Goal: Navigation & Orientation: Find specific page/section

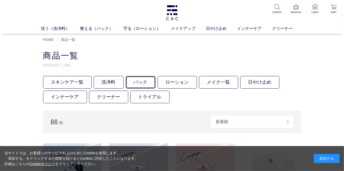
click at [140, 86] on link "パック" at bounding box center [140, 82] width 30 height 13
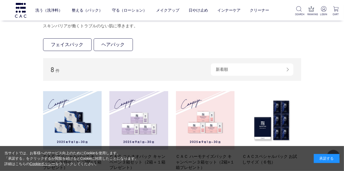
scroll to position [44, 0]
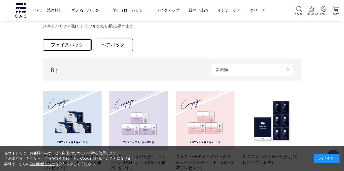
click at [74, 45] on link "フェイスパック" at bounding box center [67, 45] width 48 height 13
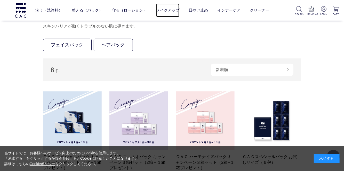
click at [169, 12] on link "メイクアップ" at bounding box center [167, 11] width 23 height 14
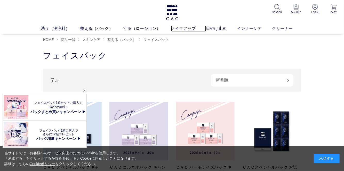
click at [182, 29] on link "メイクアップ" at bounding box center [188, 29] width 35 height 6
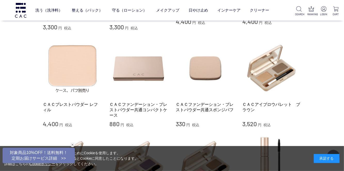
scroll to position [299, 0]
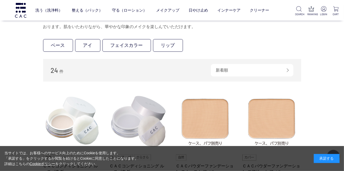
scroll to position [132, 0]
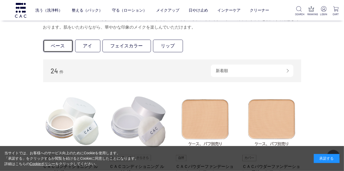
click at [57, 46] on link "ベース" at bounding box center [58, 46] width 30 height 13
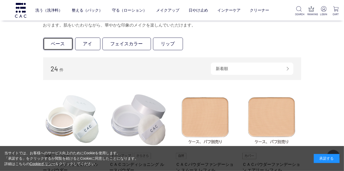
scroll to position [157, 0]
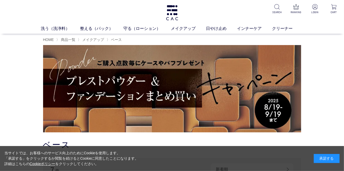
click at [263, 94] on img at bounding box center [172, 88] width 258 height 87
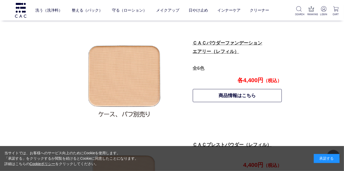
scroll to position [365, 0]
